Goal: Information Seeking & Learning: Learn about a topic

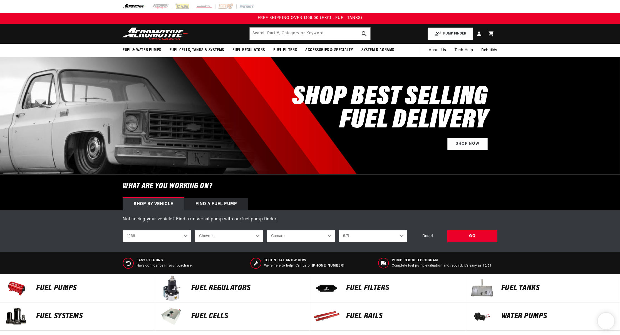
select select "1968"
select select "Chevrolet"
select select "Camaro"
select select "5.7L"
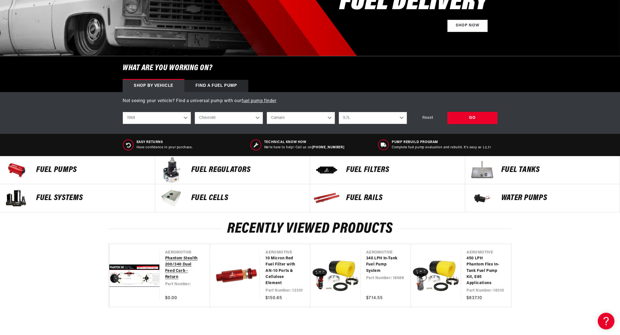
scroll to position [122, 0]
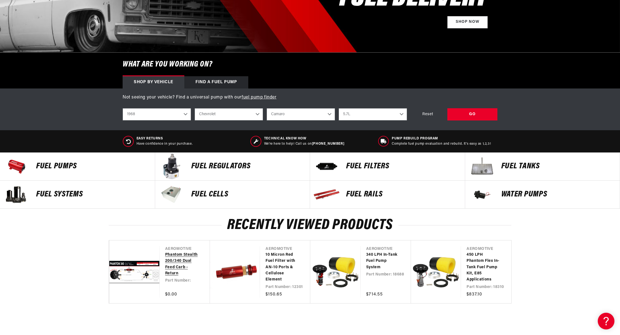
click at [172, 264] on link "Phantom Stealth 200/340 Dual Feed Carb - Return" at bounding box center [182, 264] width 34 height 25
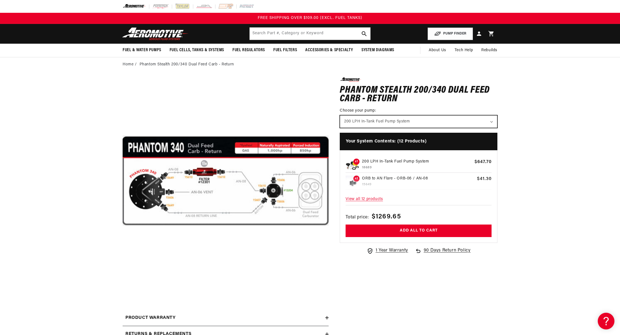
select select "/products/phantom-340-stealth-fuel-system"
click at [123, 284] on button "Open media 1 in modal" at bounding box center [123, 284] width 0 height 0
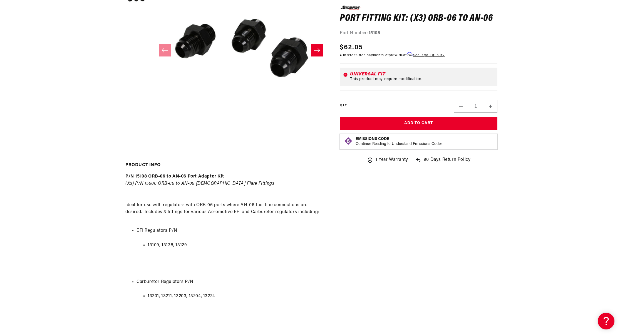
click at [321, 50] on button "Slide right" at bounding box center [317, 50] width 12 height 12
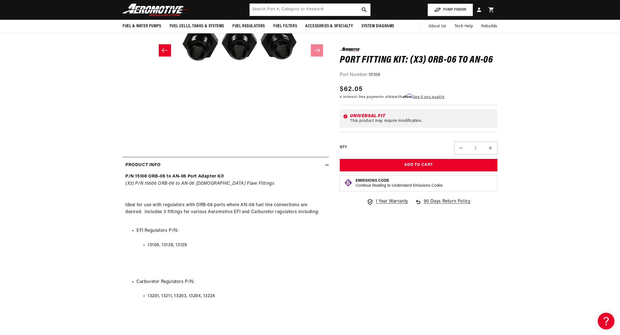
scroll to position [108, 0]
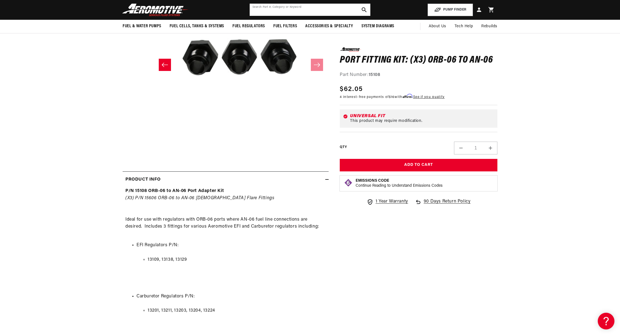
click at [288, 12] on input "text" at bounding box center [310, 10] width 121 height 12
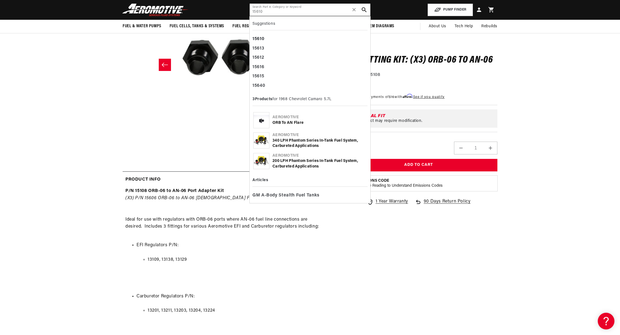
type input "15610"
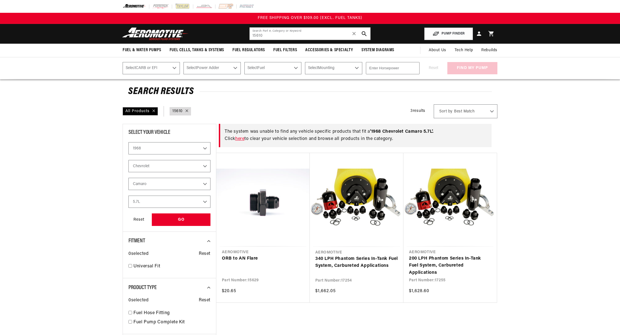
select select "1968"
select select "Chevrolet"
select select "Camaro"
select select "5.7L"
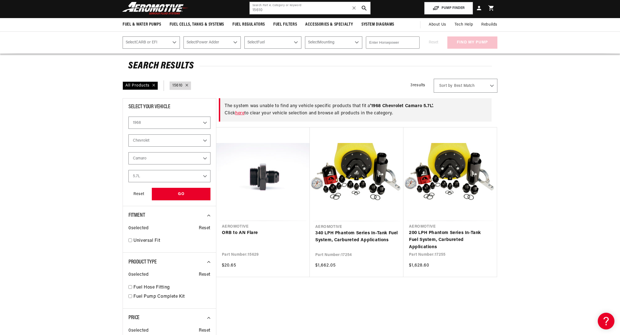
scroll to position [28, 0]
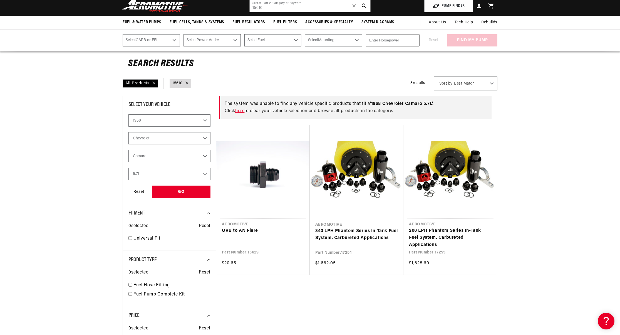
click at [355, 235] on link "340 LPH Phantom Series In-Tank Fuel System, Carbureted Applications" at bounding box center [356, 234] width 83 height 14
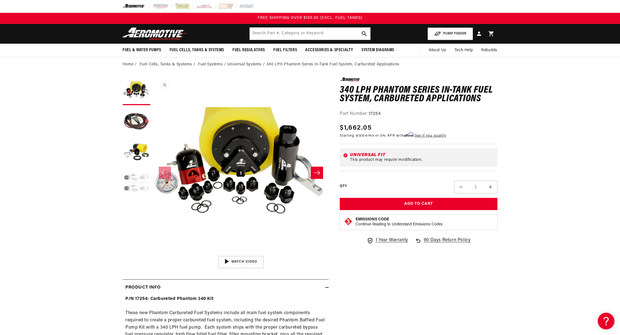
click at [153, 253] on button "Open media 1 in modal" at bounding box center [153, 253] width 0 height 0
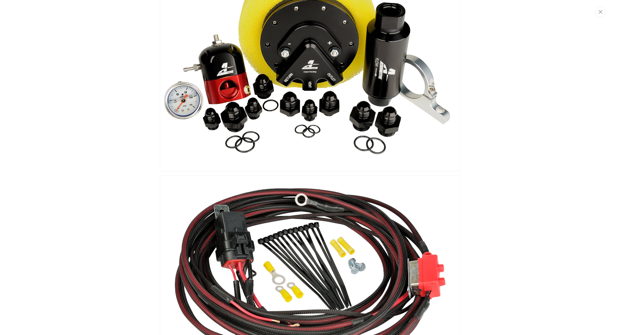
scroll to position [32, 0]
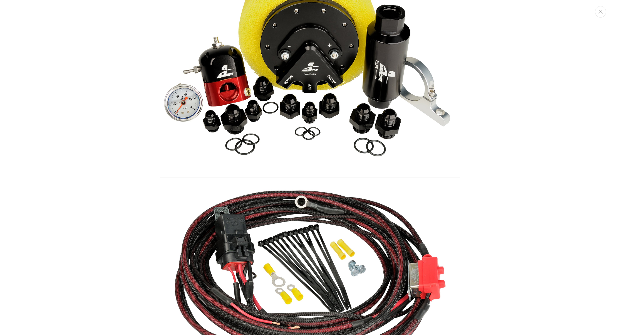
click at [371, 121] on img "Media gallery" at bounding box center [310, 74] width 300 height 200
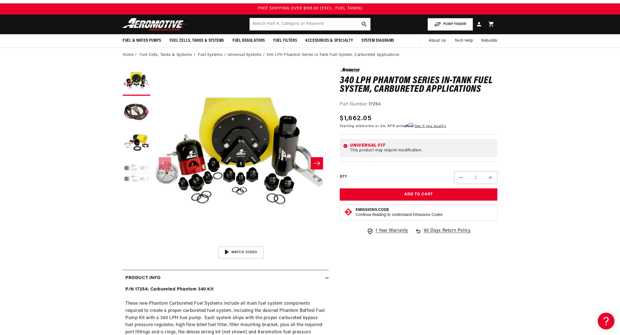
scroll to position [9, 0]
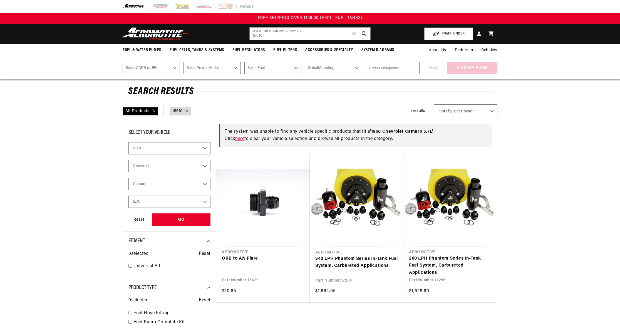
select select "1968"
select select "Chevrolet"
select select "Camaro"
select select "5.7L"
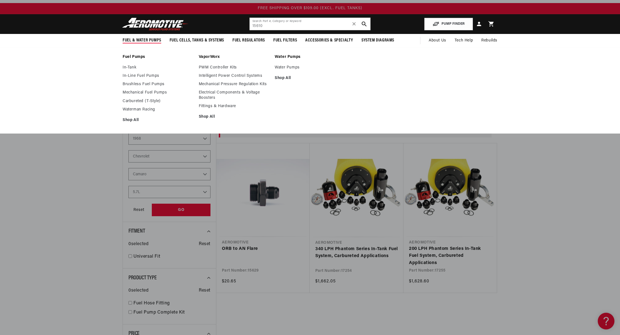
click at [138, 39] on span "Fuel & Water Pumps" at bounding box center [142, 41] width 39 height 6
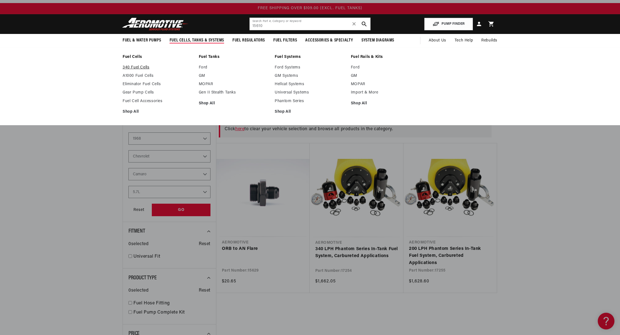
click at [141, 66] on link "340 Fuel Cells" at bounding box center [158, 67] width 71 height 5
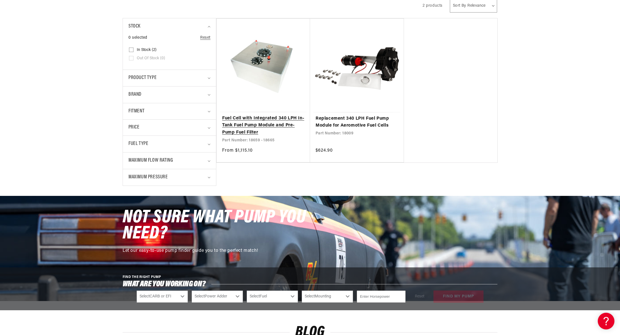
scroll to position [150, 0]
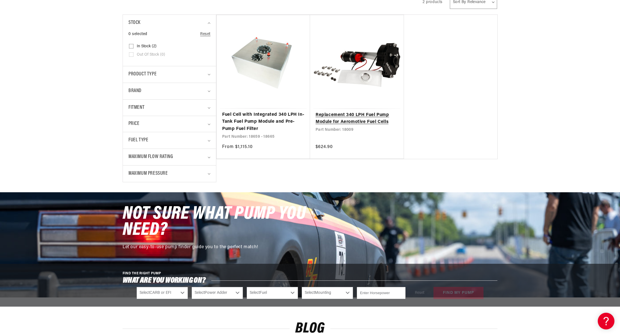
click at [337, 123] on link "Replacement 340 LPH Fuel Pump Module for Aeromotive Fuel Cells" at bounding box center [357, 119] width 83 height 14
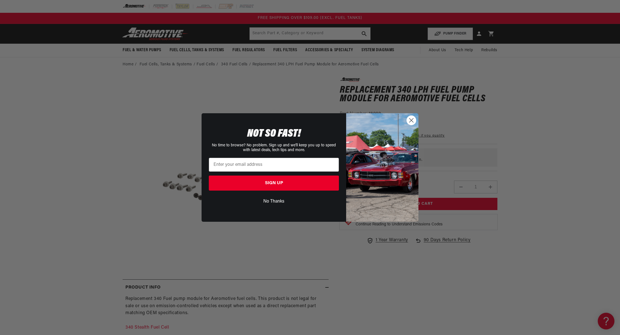
drag, startPoint x: 411, startPoint y: 119, endPoint x: 404, endPoint y: 118, distance: 6.6
click at [411, 119] on icon "Close dialog" at bounding box center [412, 120] width 4 height 4
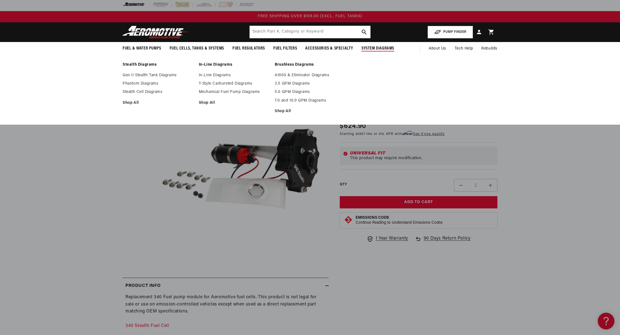
scroll to position [1, 0]
click at [365, 51] on summary "System Diagrams" at bounding box center [377, 48] width 41 height 13
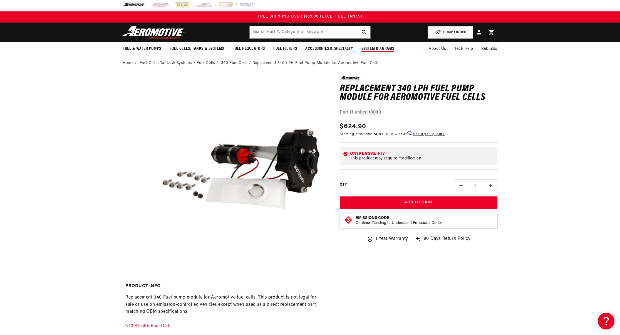
click at [365, 51] on span "System Diagrams" at bounding box center [378, 49] width 33 height 6
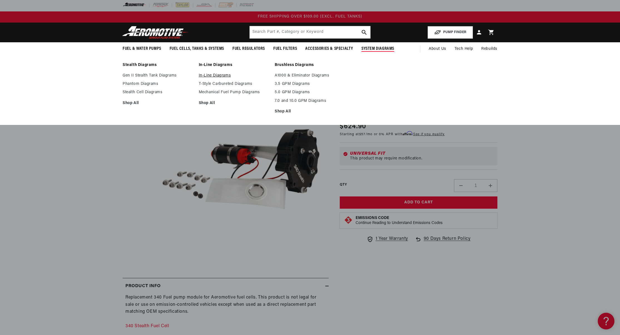
click at [228, 76] on link "In-Line Diagrams" at bounding box center [234, 75] width 71 height 5
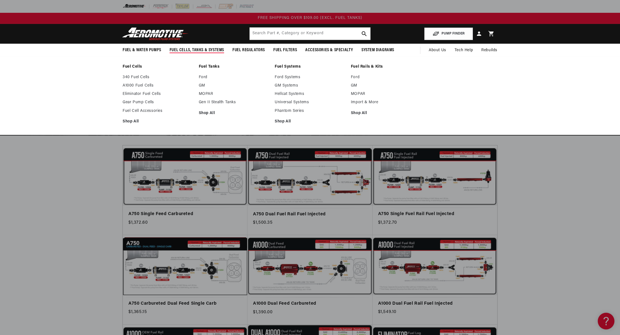
click at [198, 49] on span "Fuel Cells, Tanks & Systems" at bounding box center [197, 50] width 55 height 6
click at [147, 77] on link "340 Fuel Cells" at bounding box center [158, 77] width 71 height 5
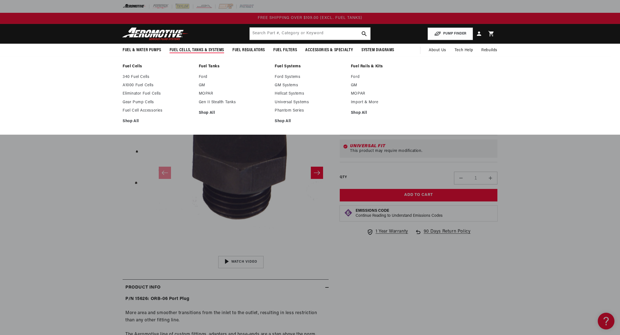
click at [207, 50] on span "Fuel Cells, Tanks & Systems" at bounding box center [197, 50] width 55 height 6
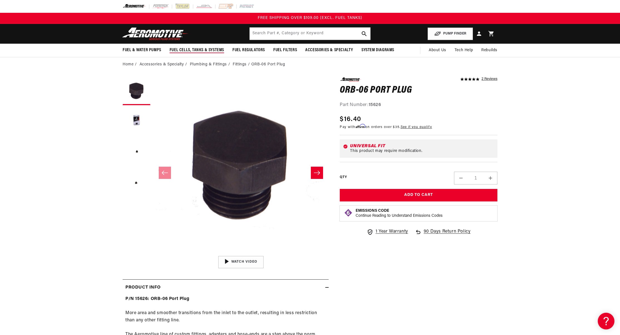
click at [207, 50] on span "Fuel Cells, Tanks & Systems" at bounding box center [197, 50] width 55 height 6
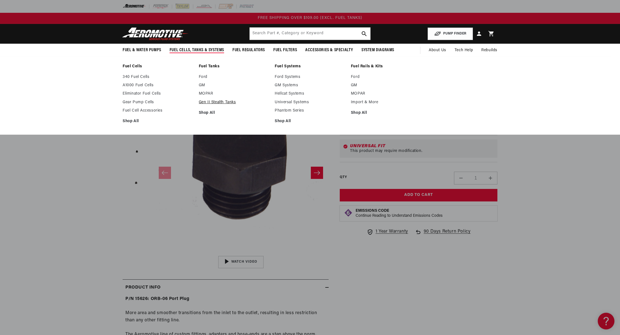
click at [220, 102] on link "Gen II Stealth Tanks" at bounding box center [234, 102] width 71 height 5
